Goal: Information Seeking & Learning: Learn about a topic

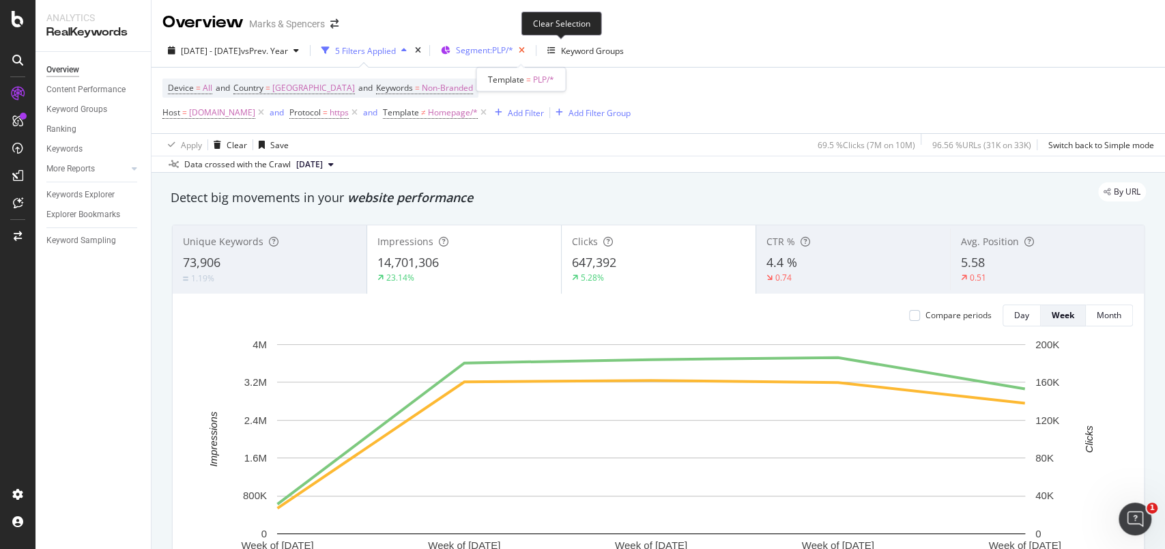
click at [530, 54] on icon "button" at bounding box center [521, 50] width 17 height 19
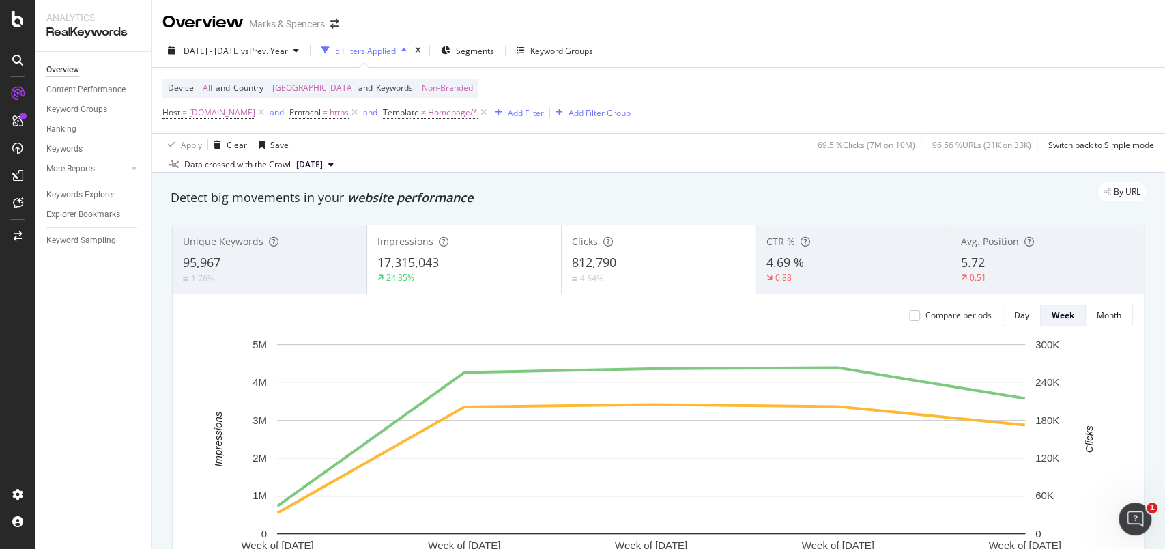
click at [544, 113] on div "Add Filter" at bounding box center [526, 113] width 36 height 12
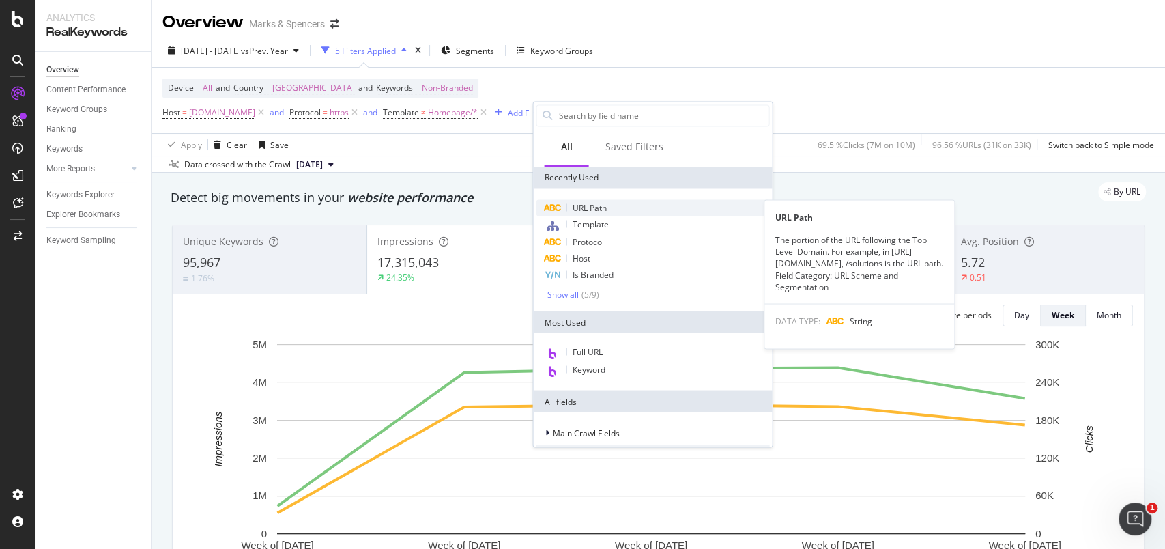
click at [593, 209] on span "URL Path" at bounding box center [589, 207] width 34 height 12
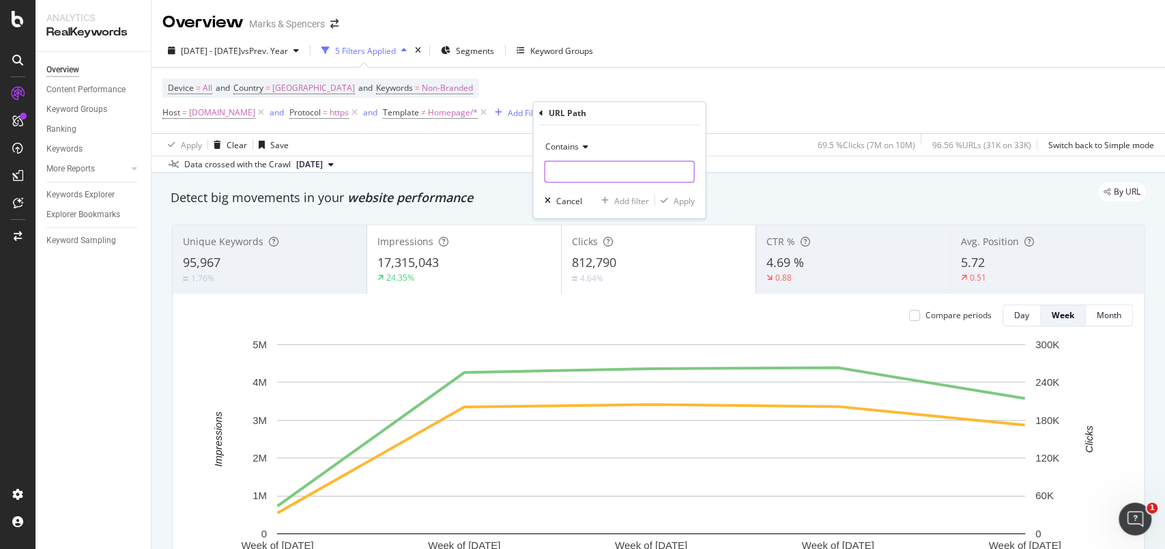
click at [573, 169] on input "text" at bounding box center [619, 172] width 149 height 22
paste input "/l/men/mens-swimwear"
type input "/l/men/mens-swimwear"
click at [681, 199] on div "Apply" at bounding box center [683, 201] width 21 height 12
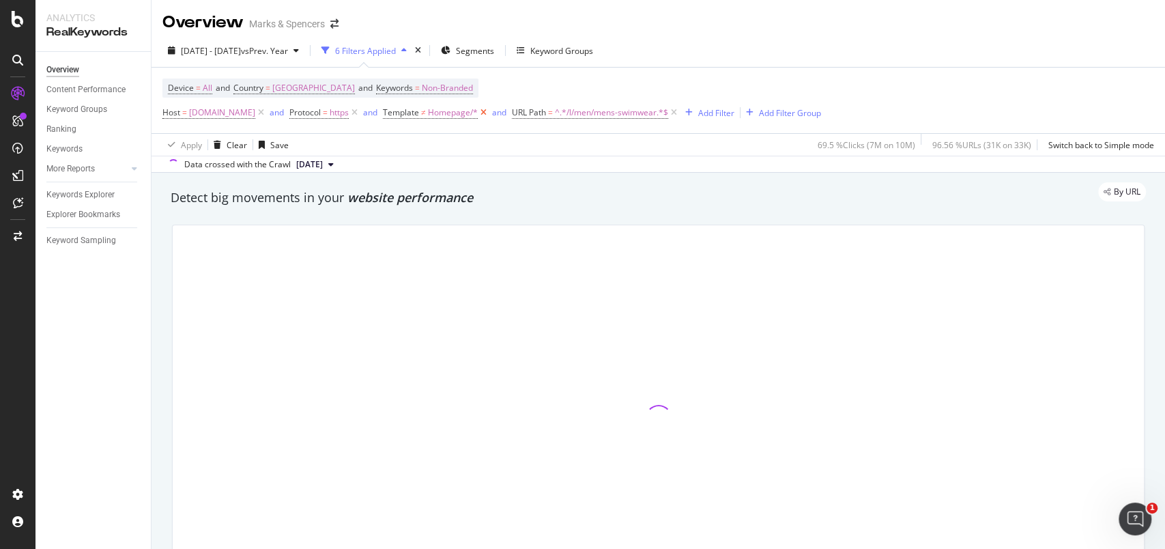
click at [489, 113] on icon at bounding box center [484, 113] width 12 height 14
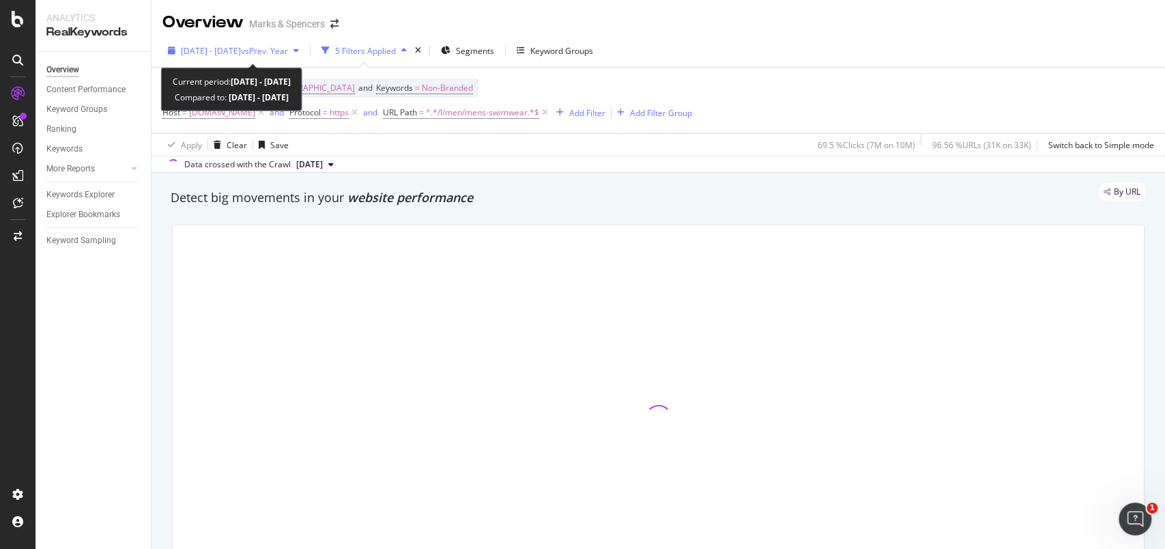
click at [168, 53] on icon "button" at bounding box center [172, 50] width 8 height 8
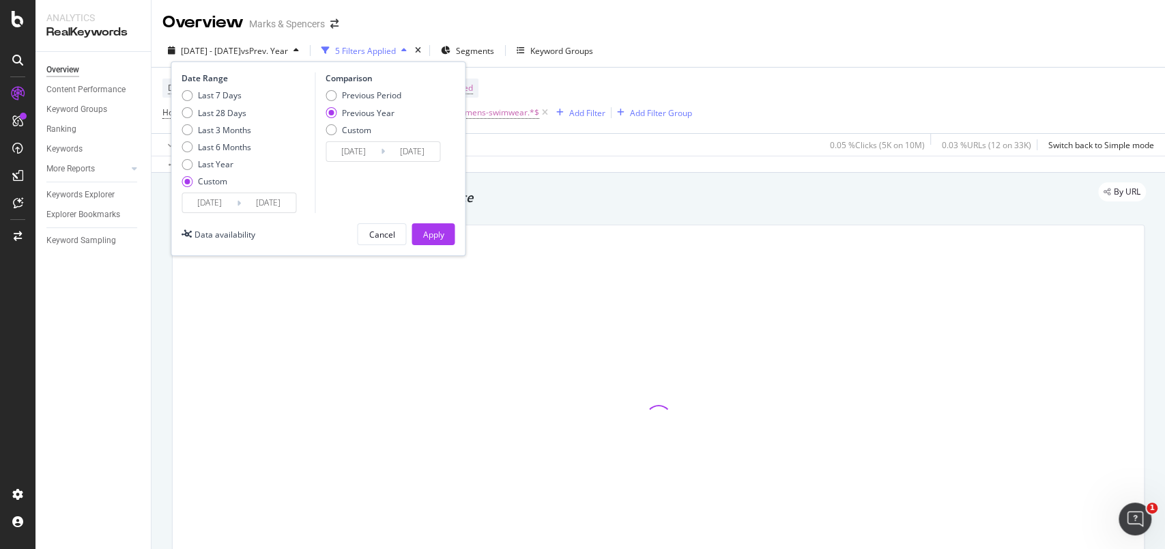
click at [229, 207] on input "[DATE]" at bounding box center [209, 202] width 55 height 19
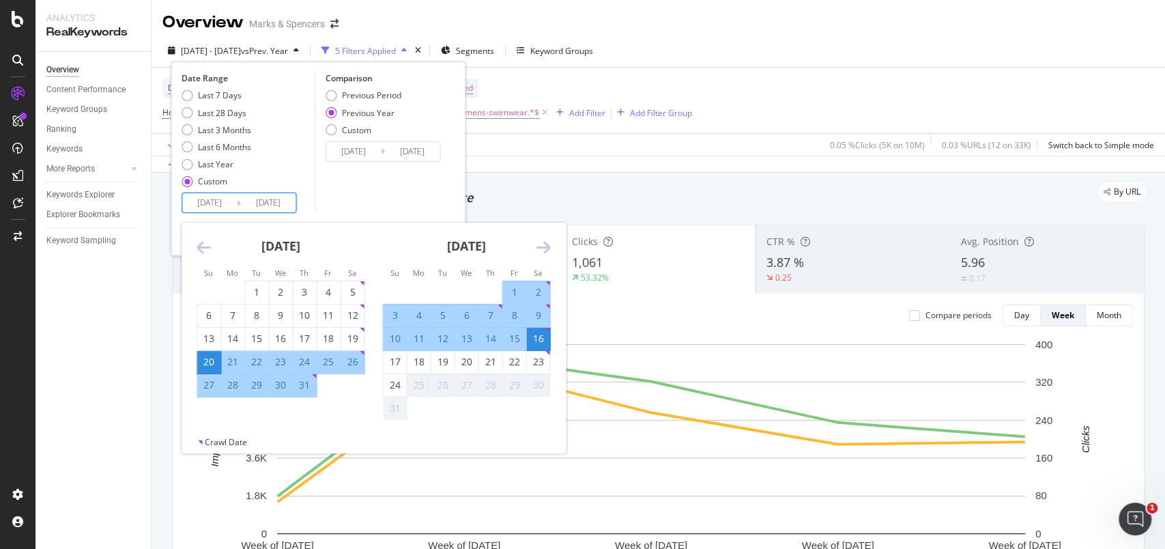
click at [212, 387] on div "27" at bounding box center [208, 385] width 23 height 14
type input "[DATE]"
click at [537, 360] on div "23" at bounding box center [537, 362] width 23 height 14
type input "[DATE]"
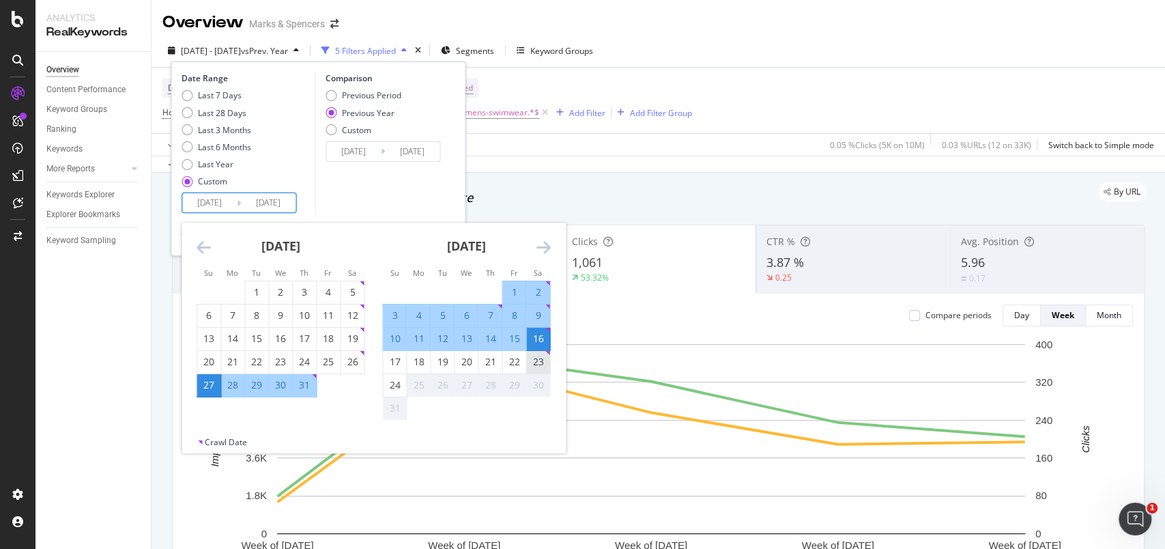
type input "[DATE]"
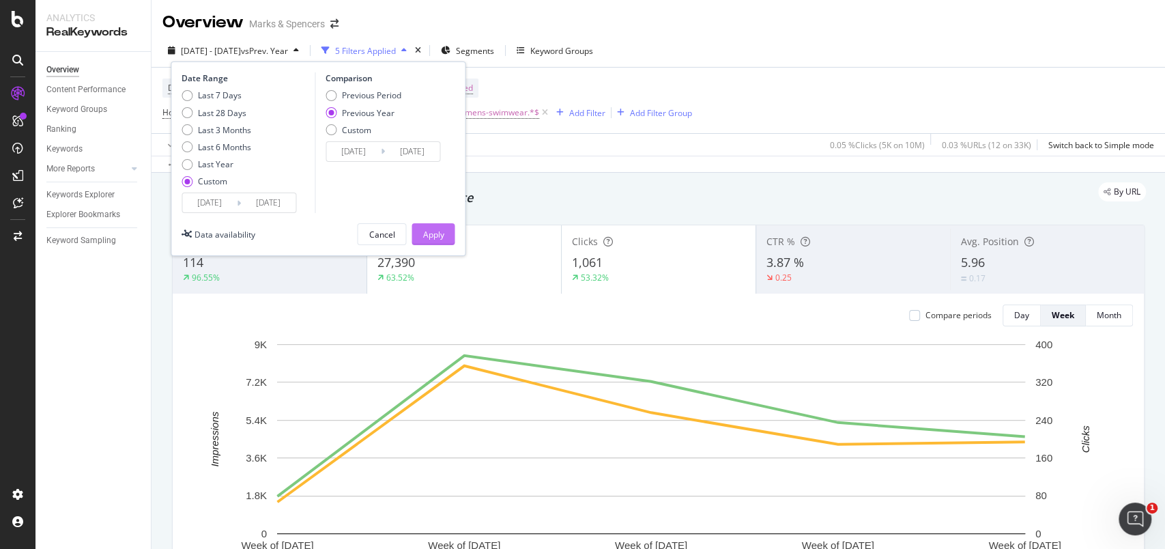
click at [433, 230] on div "Apply" at bounding box center [433, 235] width 21 height 12
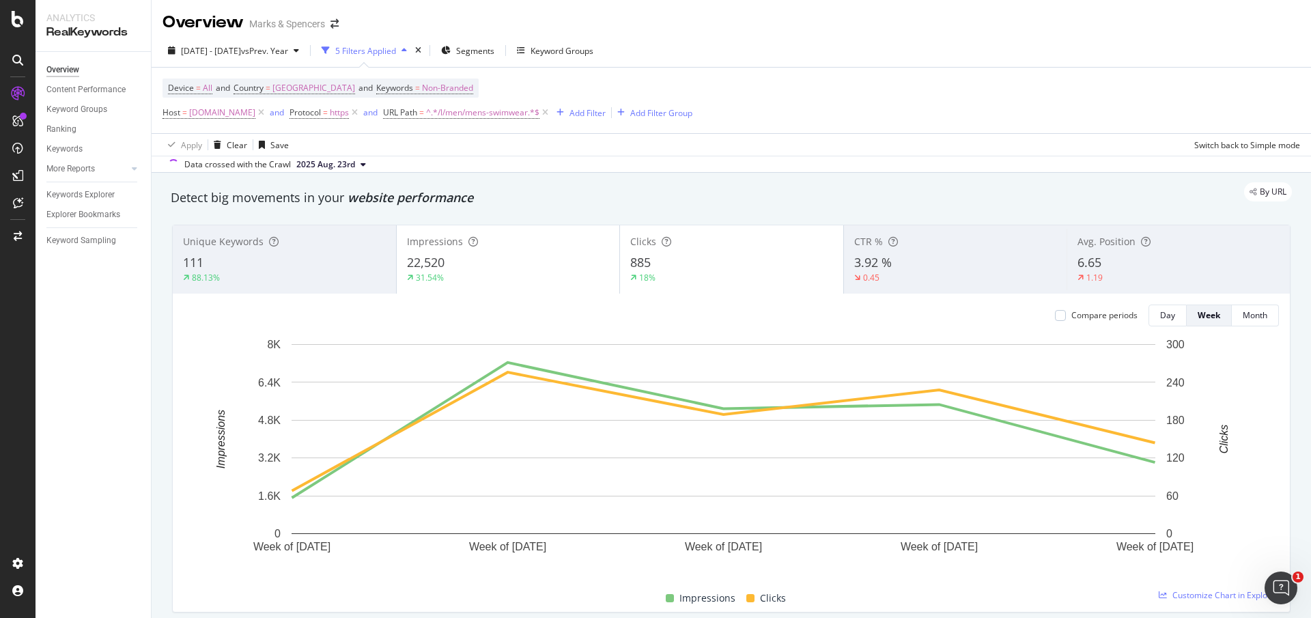
click at [534, 278] on div "31.54%" at bounding box center [508, 278] width 203 height 12
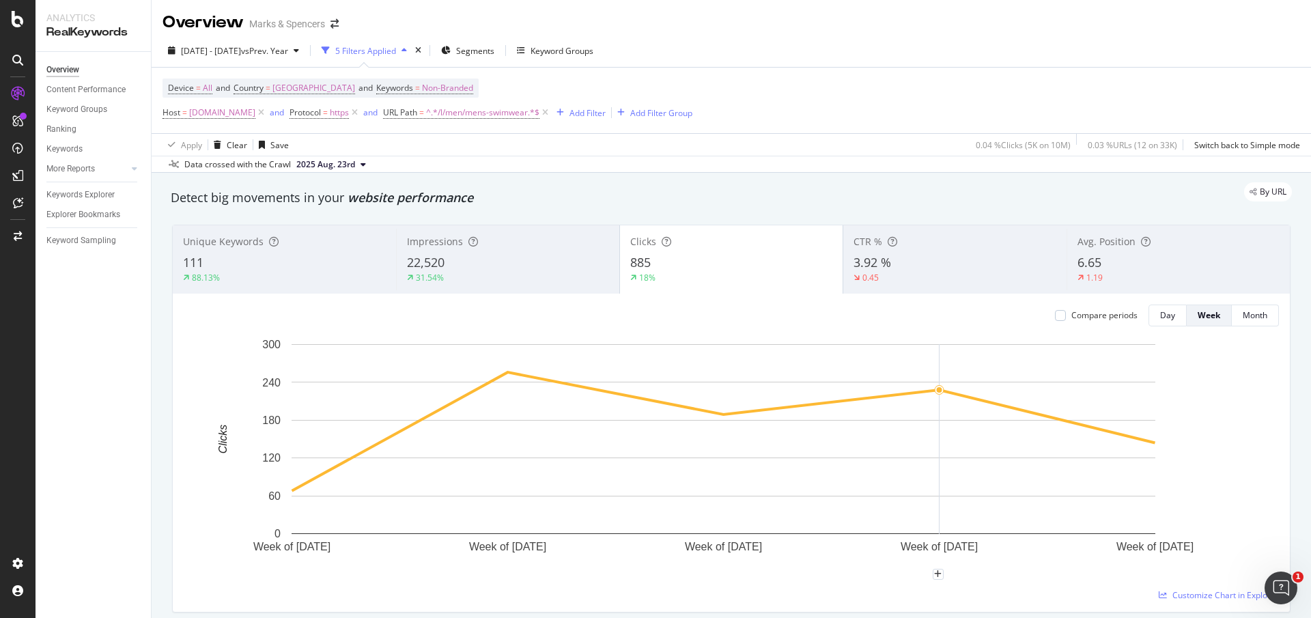
scroll to position [102, 0]
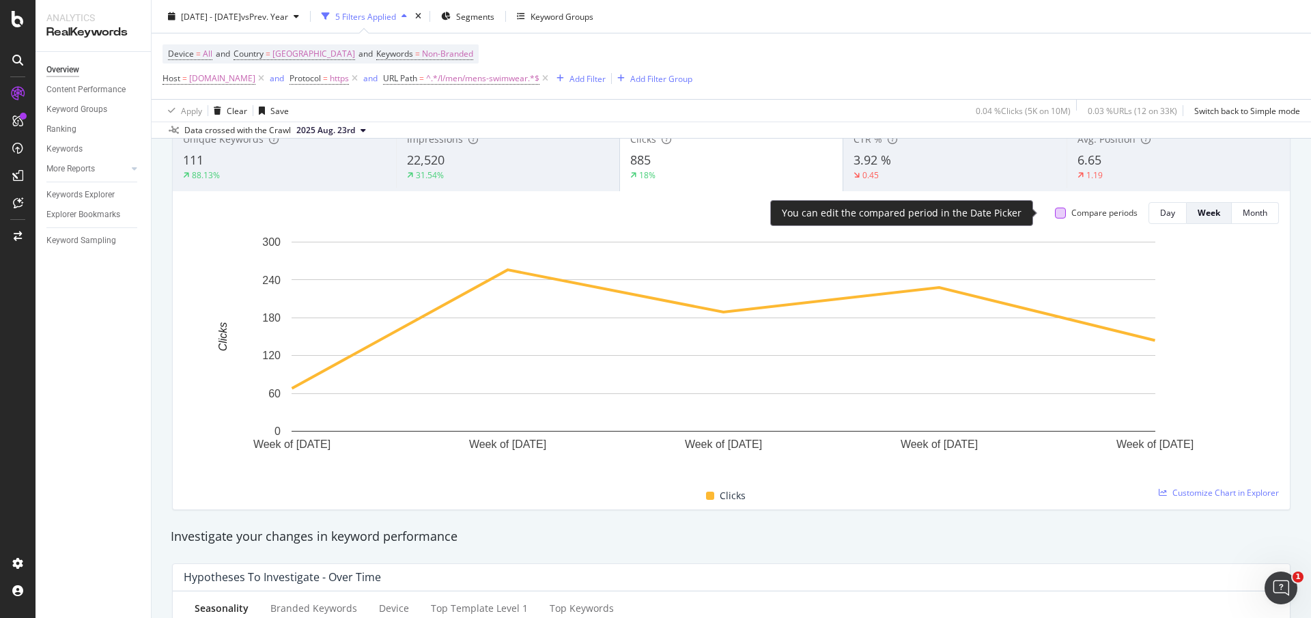
click at [1055, 214] on div at bounding box center [1060, 213] width 11 height 11
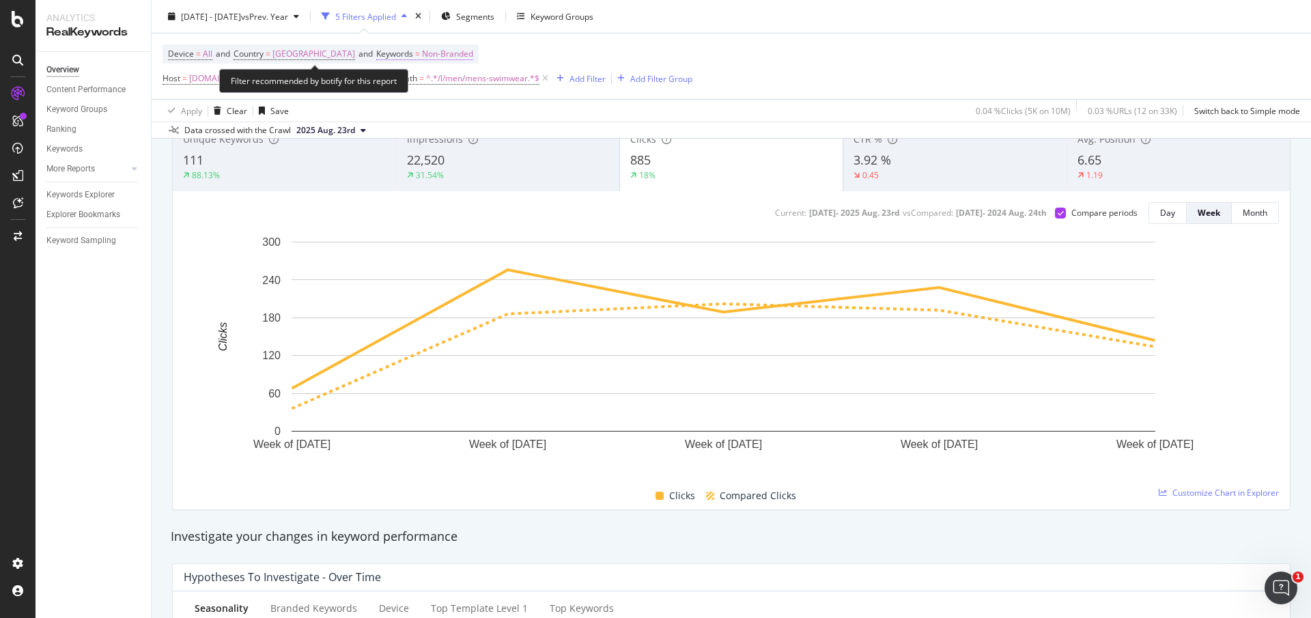
click at [437, 53] on span "Non-Branded" at bounding box center [447, 53] width 51 height 19
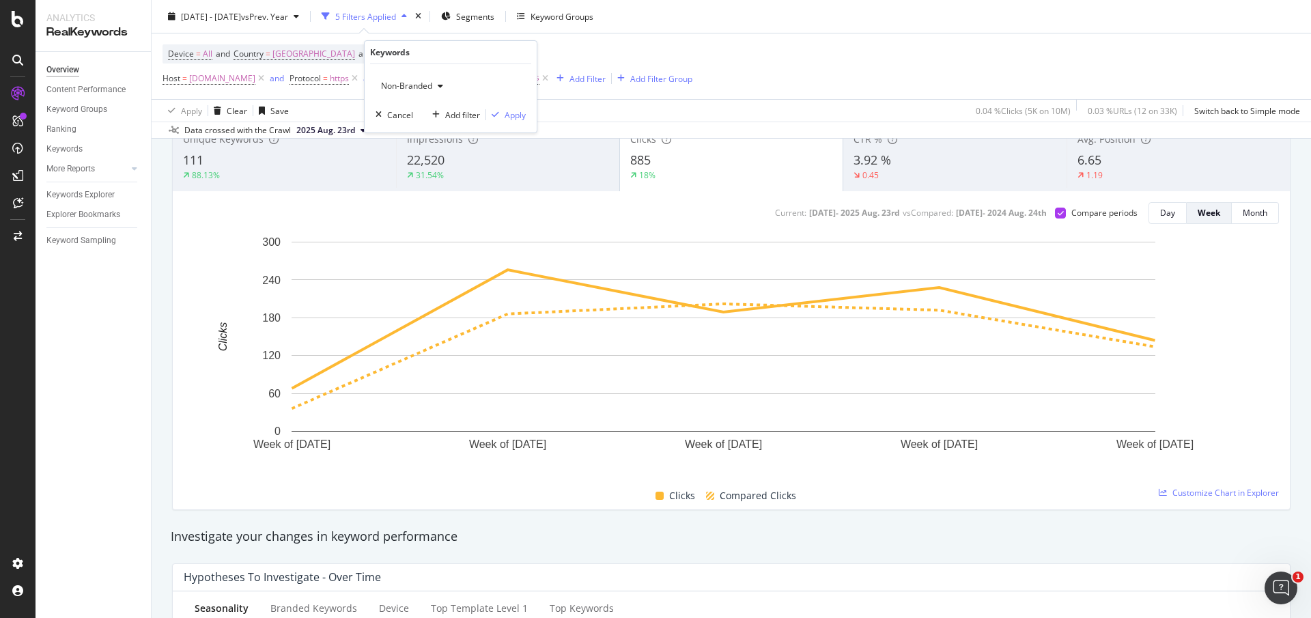
click at [411, 89] on span "Non-Branded" at bounding box center [403, 86] width 57 height 12
click at [411, 134] on span "Branded" at bounding box center [456, 133] width 139 height 12
click at [511, 115] on div "Apply" at bounding box center [515, 115] width 21 height 12
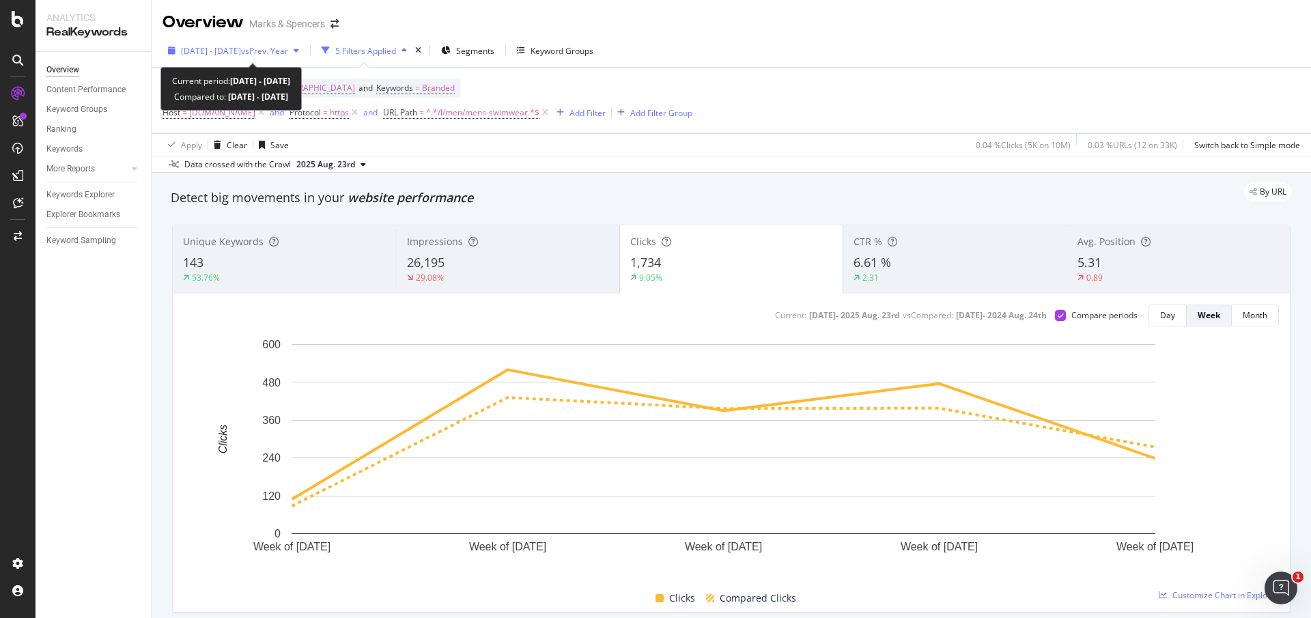
click at [171, 55] on div "[DATE] - [DATE] vs Prev. Year" at bounding box center [233, 50] width 142 height 20
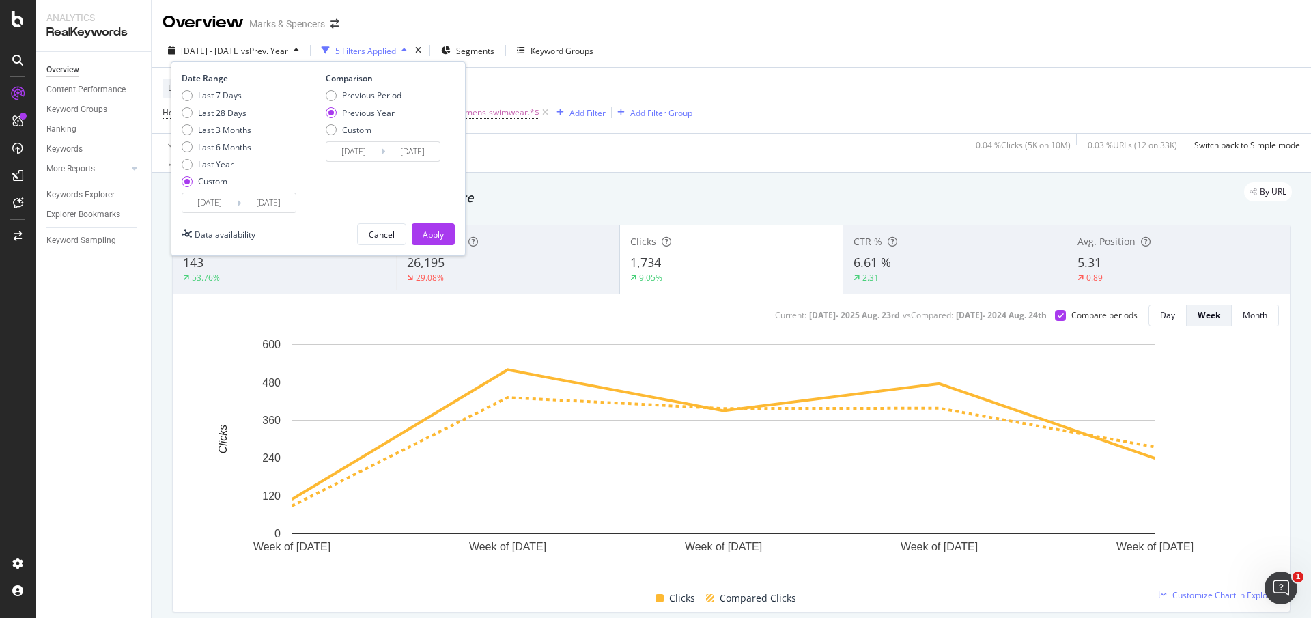
click at [208, 208] on input "[DATE]" at bounding box center [209, 202] width 55 height 19
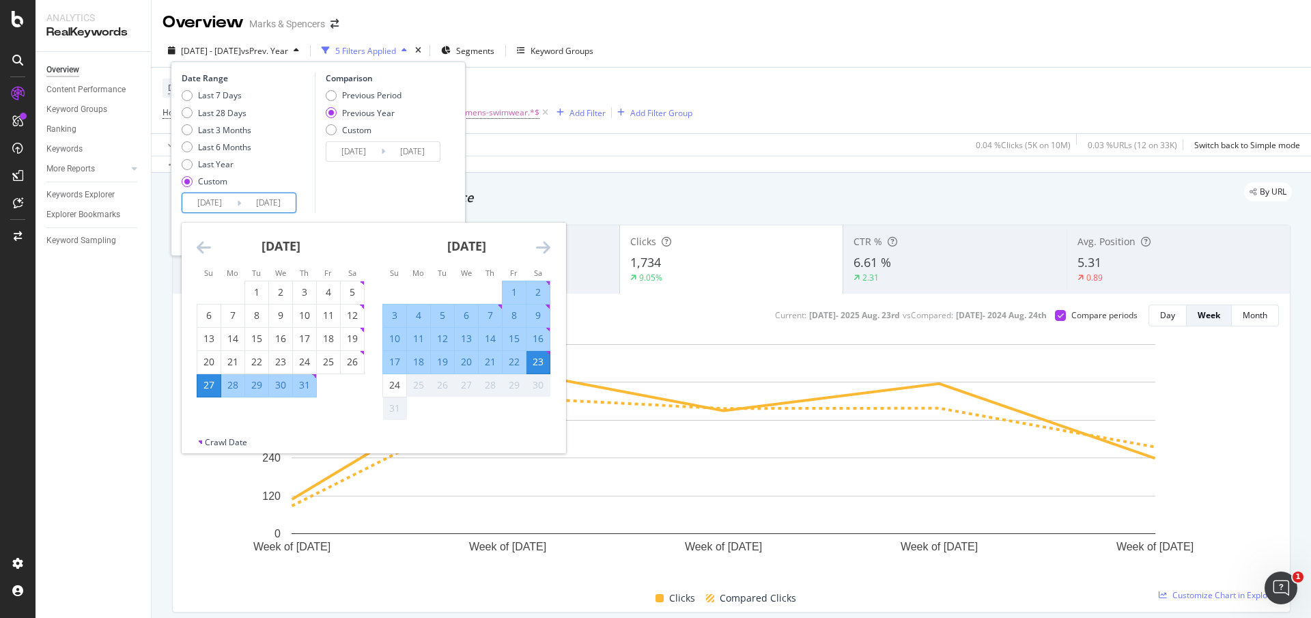
click at [396, 362] on div "17" at bounding box center [394, 362] width 23 height 14
type input "[DATE]"
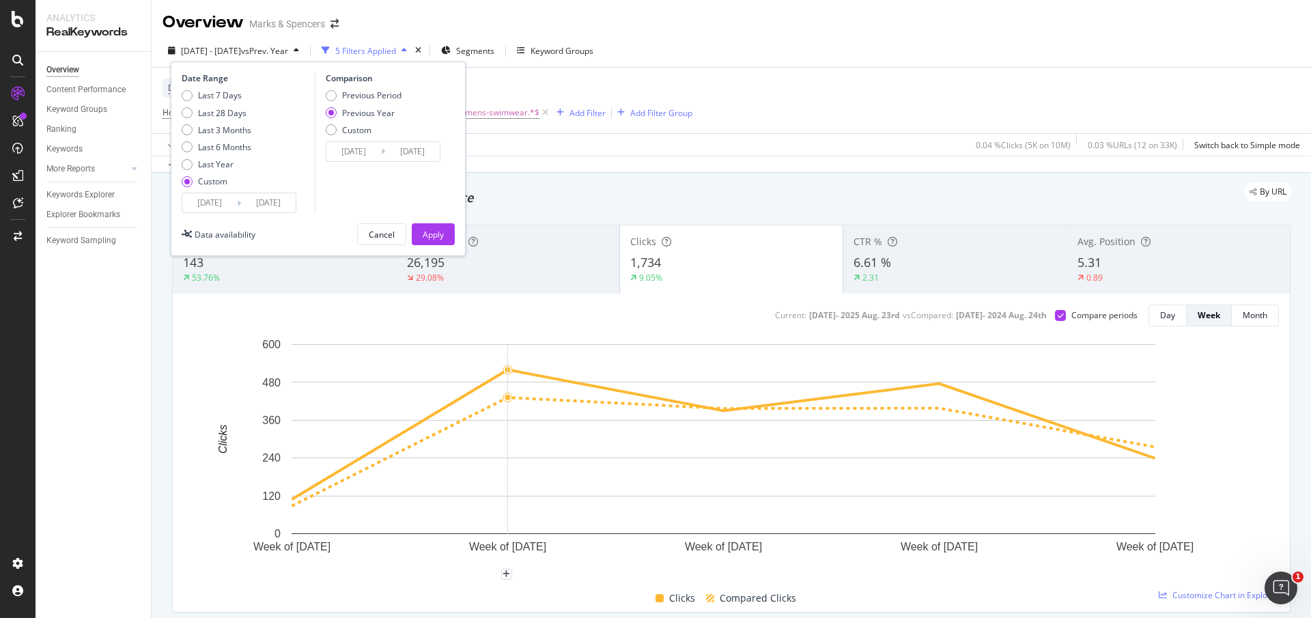
click at [391, 188] on div "Comparison Previous Period Previous Year Custom [DATE] Navigate forward to inte…" at bounding box center [380, 142] width 130 height 141
click at [444, 231] on button "Apply" at bounding box center [433, 234] width 43 height 22
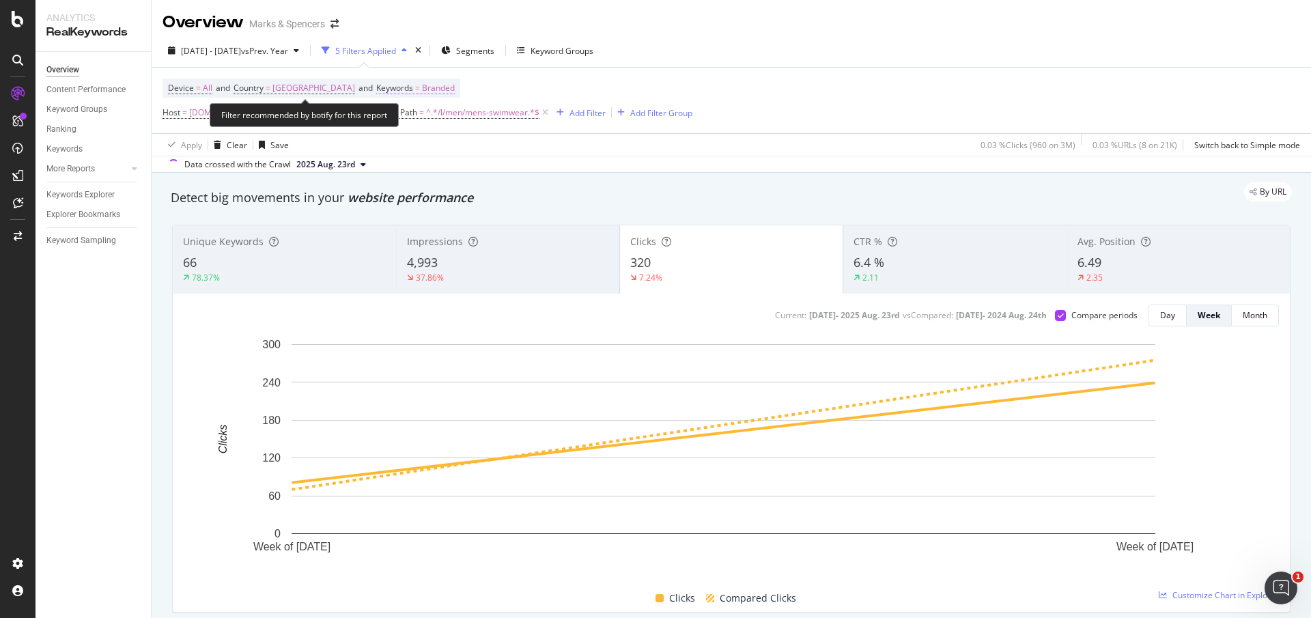
click at [431, 88] on span "Branded" at bounding box center [438, 88] width 33 height 19
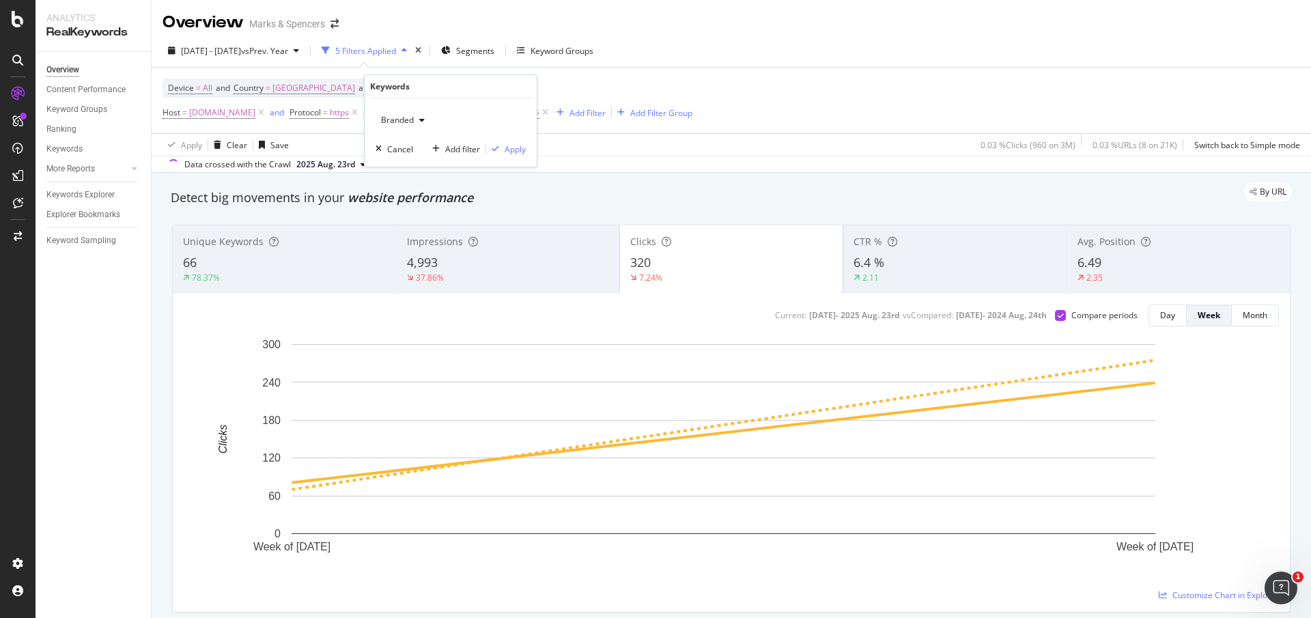
click at [416, 116] on div "button" at bounding box center [422, 120] width 16 height 8
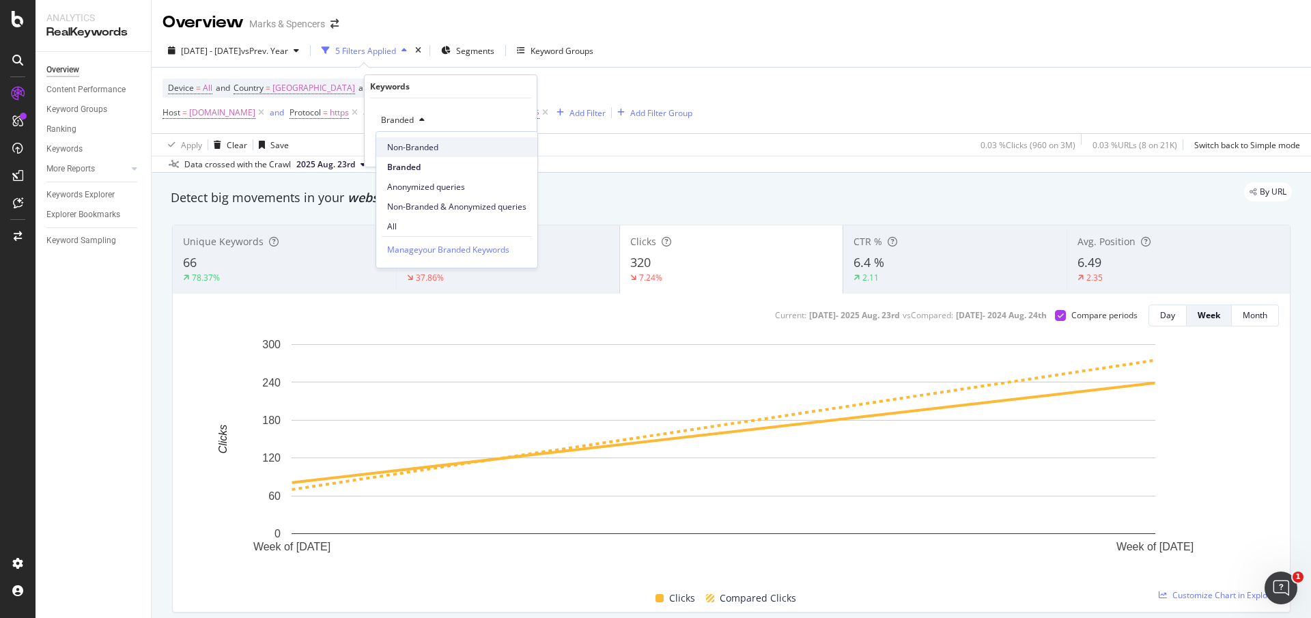
click at [413, 147] on span "Non-Branded" at bounding box center [456, 147] width 139 height 12
click at [507, 150] on div "Apply" at bounding box center [515, 149] width 21 height 12
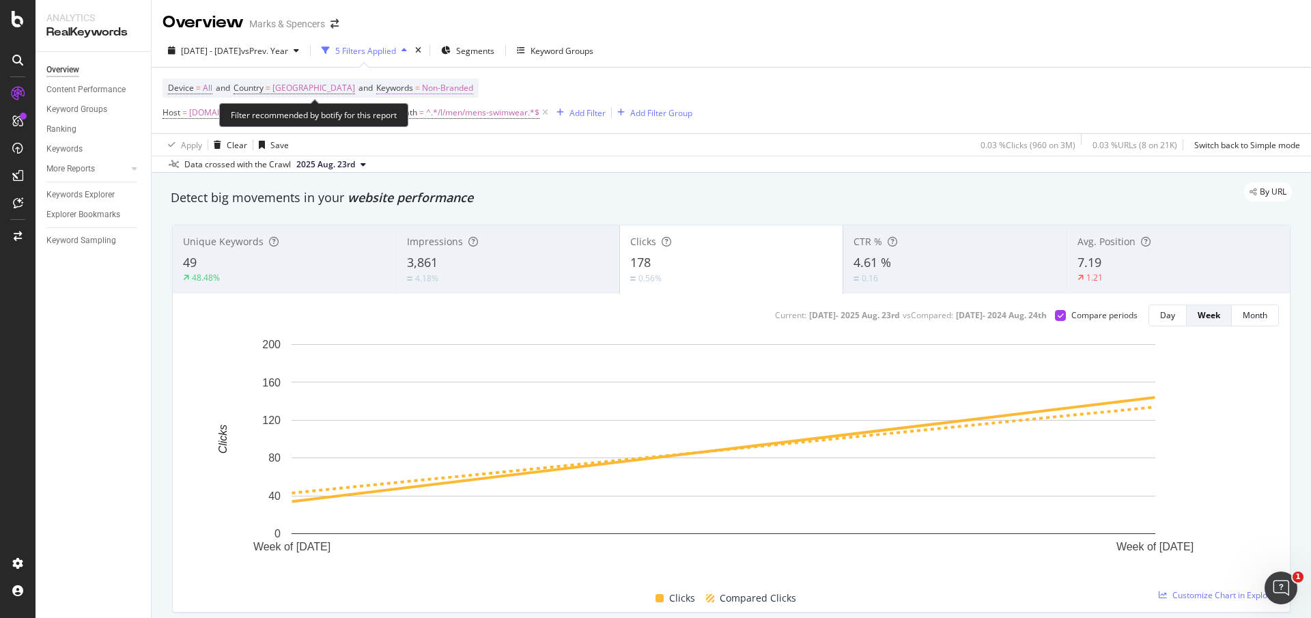
click at [436, 85] on span "Non-Branded" at bounding box center [447, 88] width 51 height 19
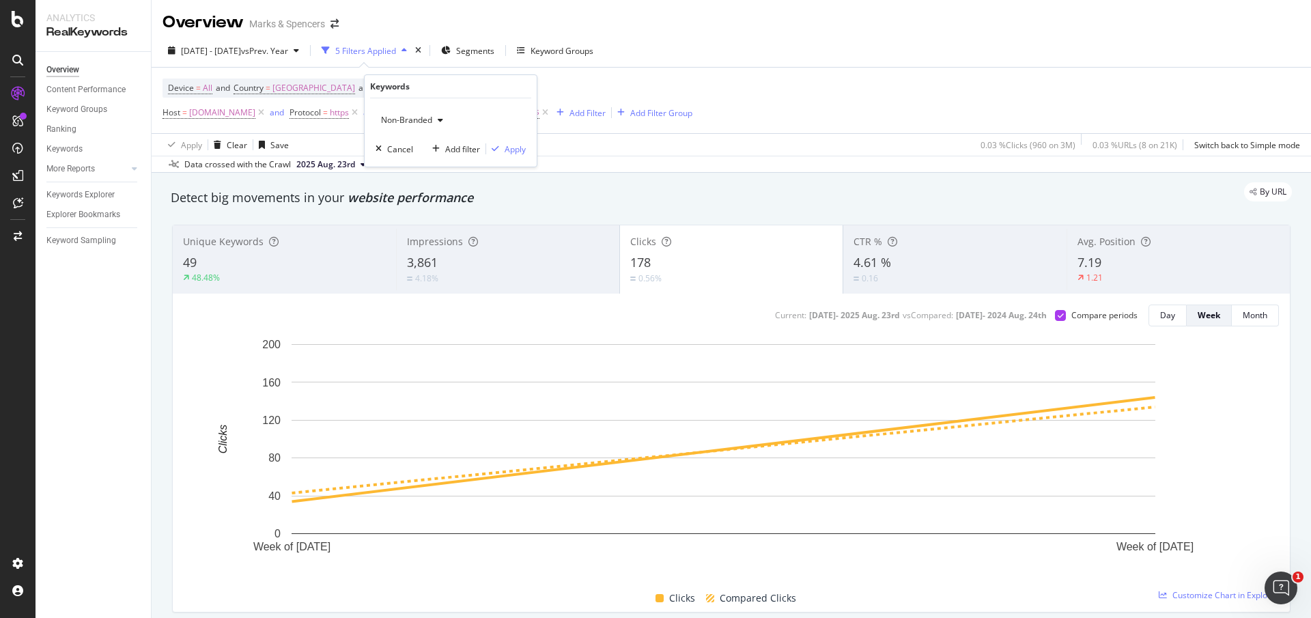
click at [423, 123] on span "Non-Branded" at bounding box center [403, 120] width 57 height 12
click at [426, 162] on span "Branded" at bounding box center [456, 167] width 139 height 12
click at [505, 147] on div "Apply" at bounding box center [515, 149] width 21 height 12
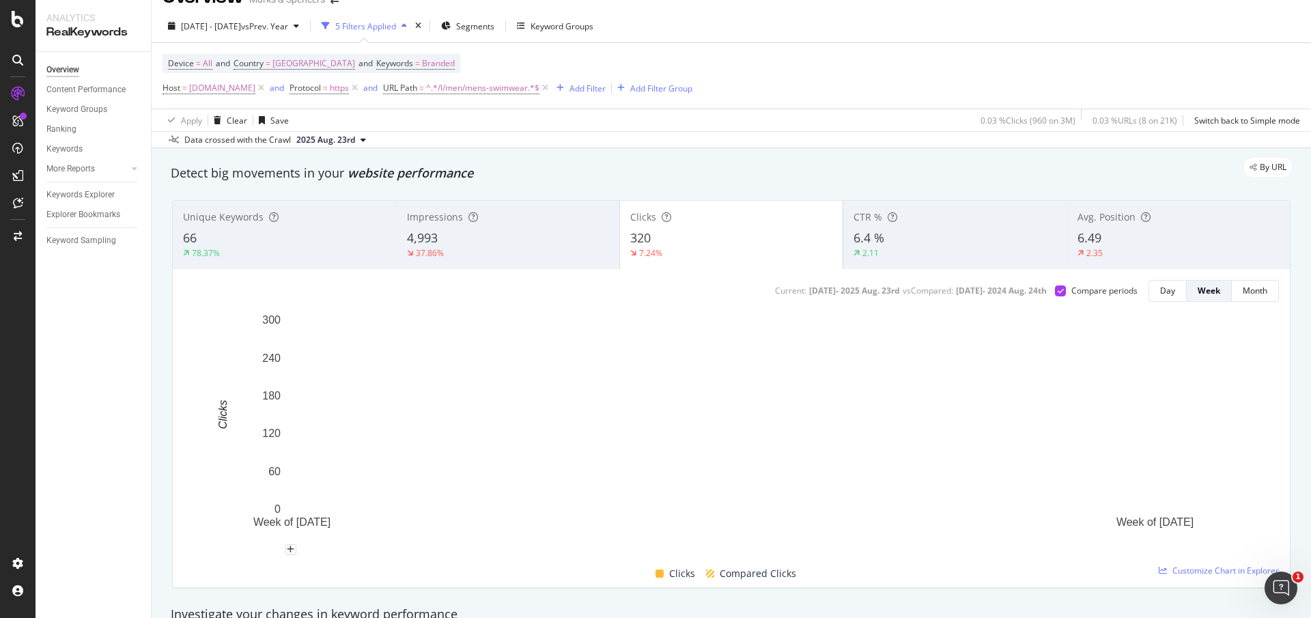
scroll to position [26, 0]
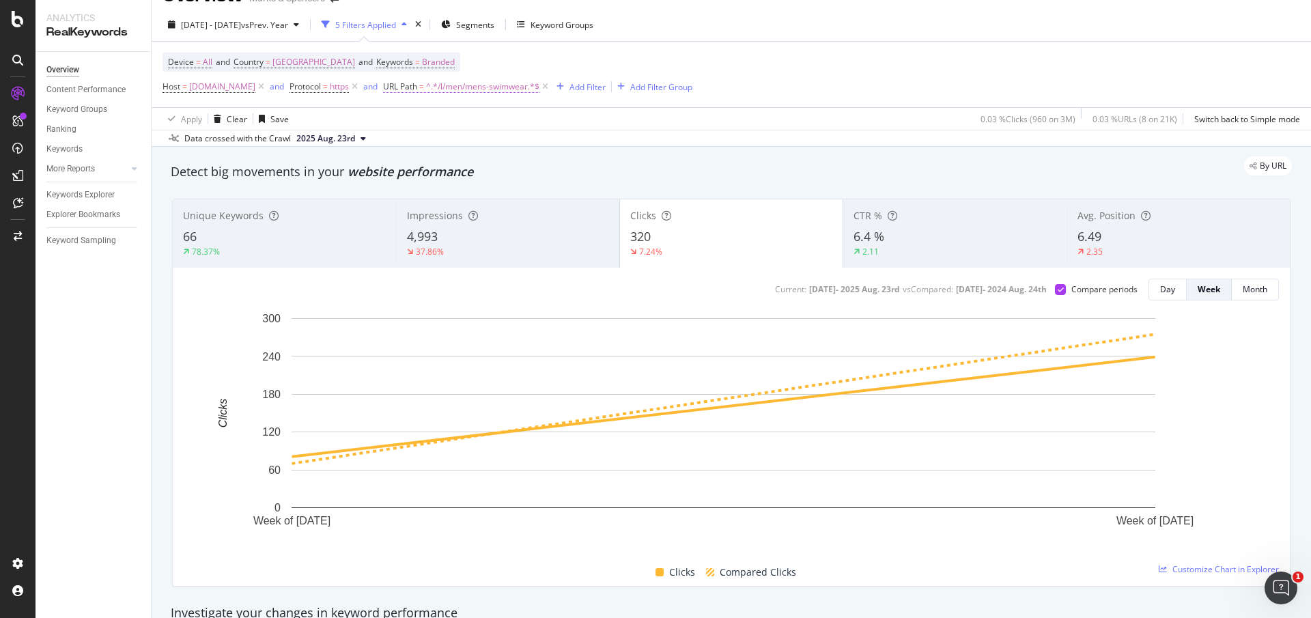
click at [539, 85] on span "^.*/l/men/mens-swimwear.*$" at bounding box center [482, 86] width 113 height 19
click at [522, 141] on input "/l/men/mens-swimwear" at bounding box center [504, 143] width 129 height 22
click at [523, 142] on input "/l/men/mens-swimwear" at bounding box center [504, 143] width 129 height 22
click at [528, 143] on input "/l/men/mens-swimwear" at bounding box center [504, 143] width 129 height 22
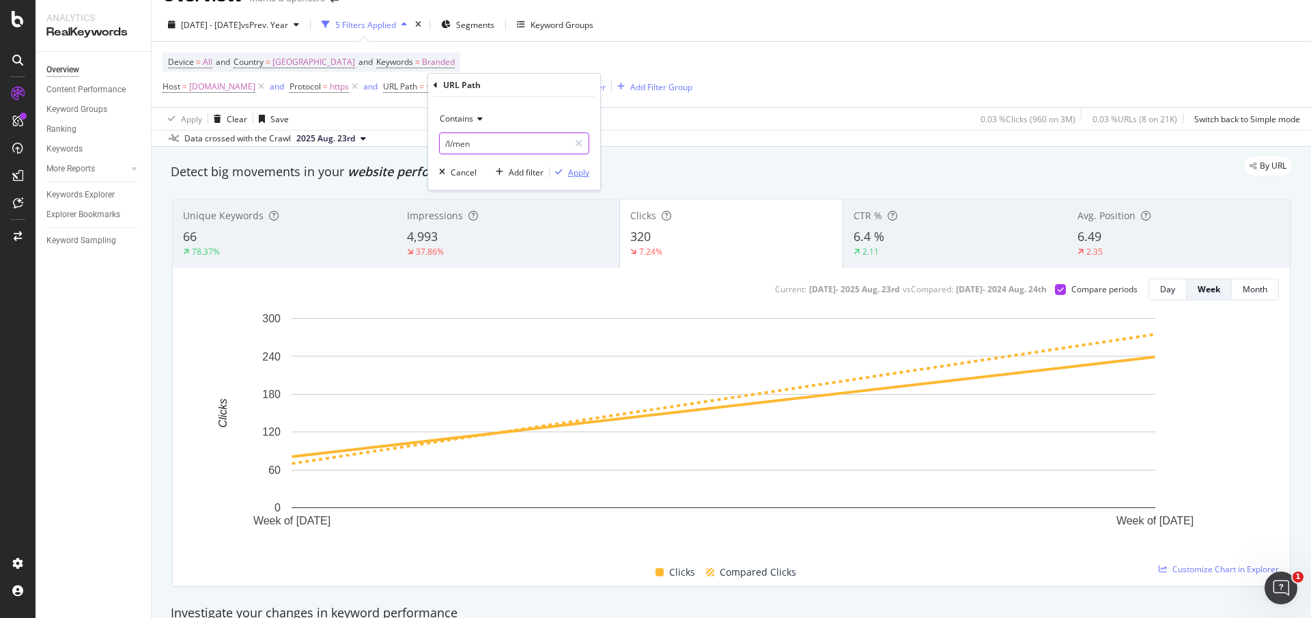
type input "/l/men"
click at [583, 175] on div "Apply" at bounding box center [578, 173] width 21 height 12
